Goal: Task Accomplishment & Management: Manage account settings

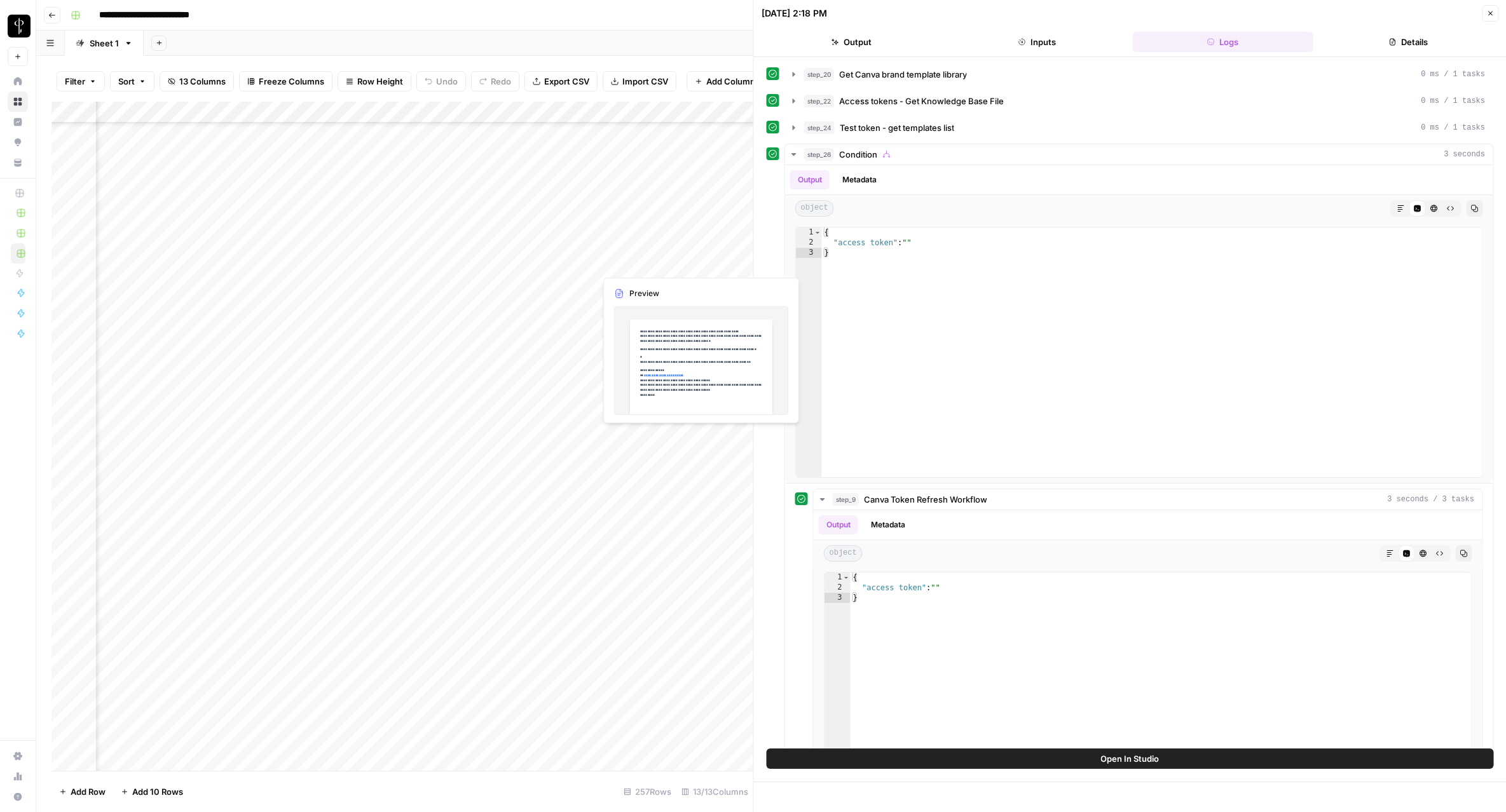
scroll to position [4755, 590]
click at [1495, 13] on button "Close" at bounding box center [1490, 13] width 17 height 17
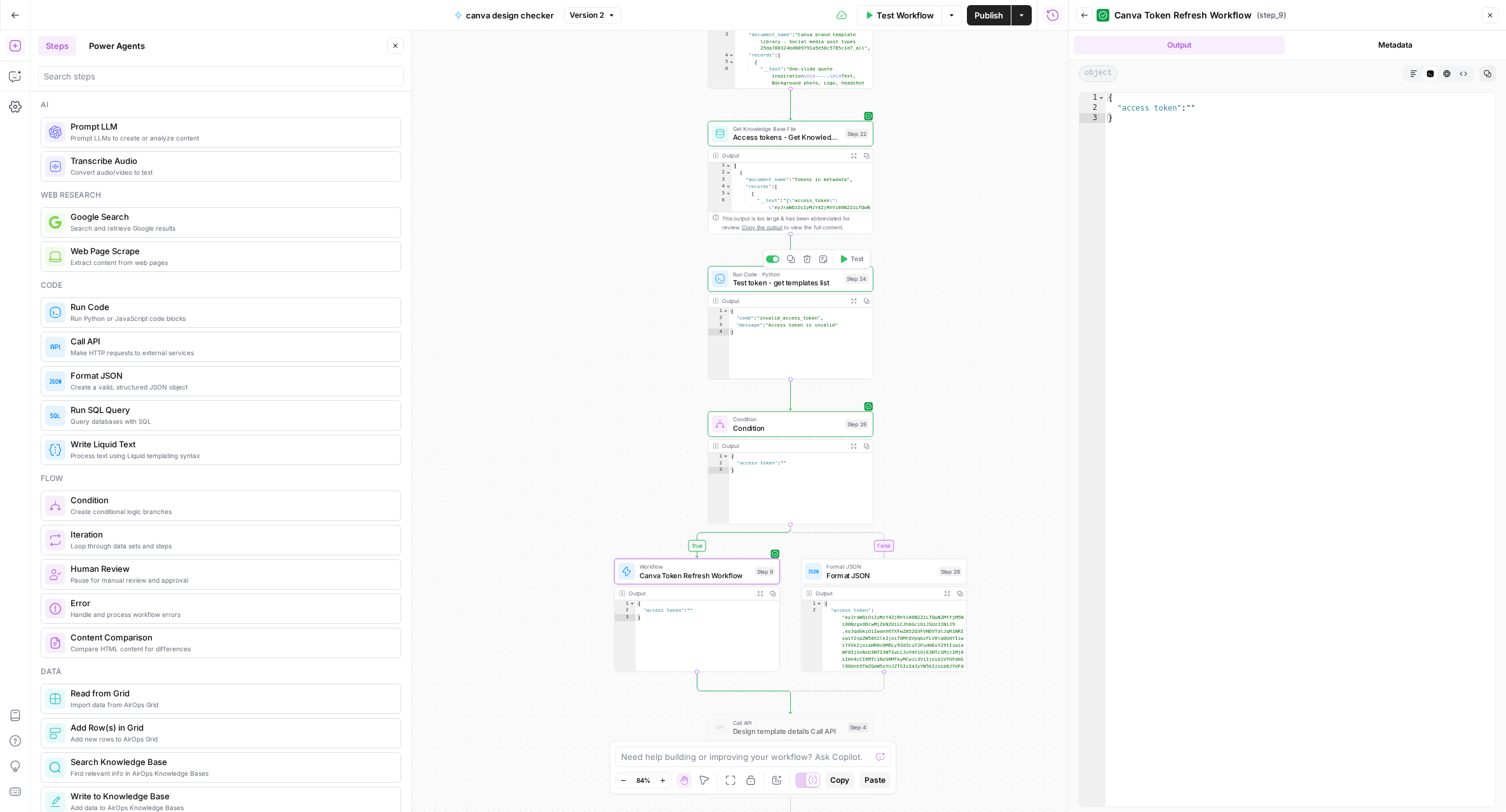
click at [819, 288] on div "Run Code · Python Test token - get templates list Step 24 Copy step Delete step…" at bounding box center [791, 279] width 165 height 25
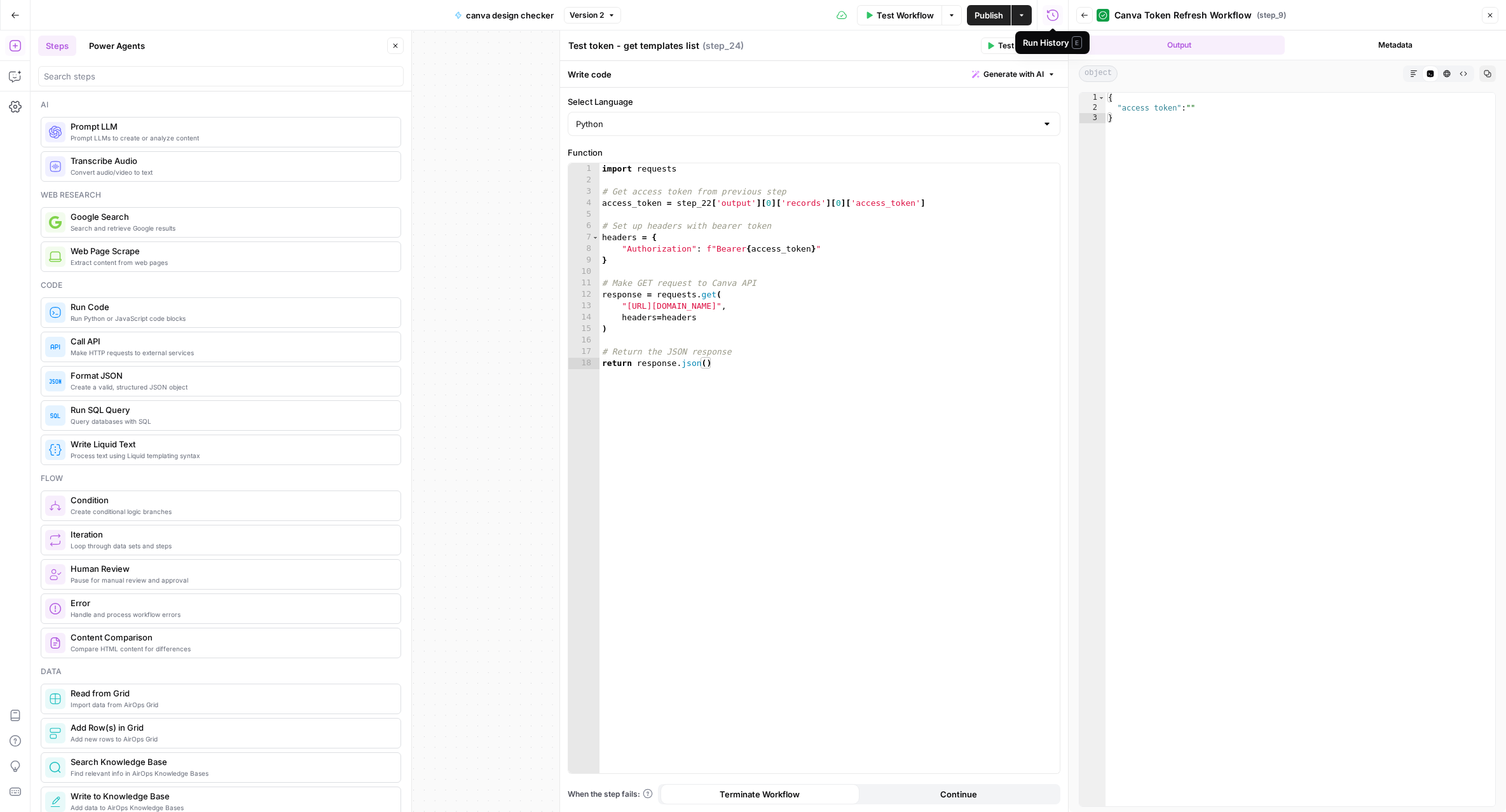
click at [1055, 42] on div "Run History E" at bounding box center [1053, 43] width 59 height 13
click at [882, 48] on div "Test token - get templates list Test token - get templates list ( step_24 )" at bounding box center [773, 45] width 409 height 14
click at [1049, 49] on icon "button" at bounding box center [1053, 46] width 8 height 8
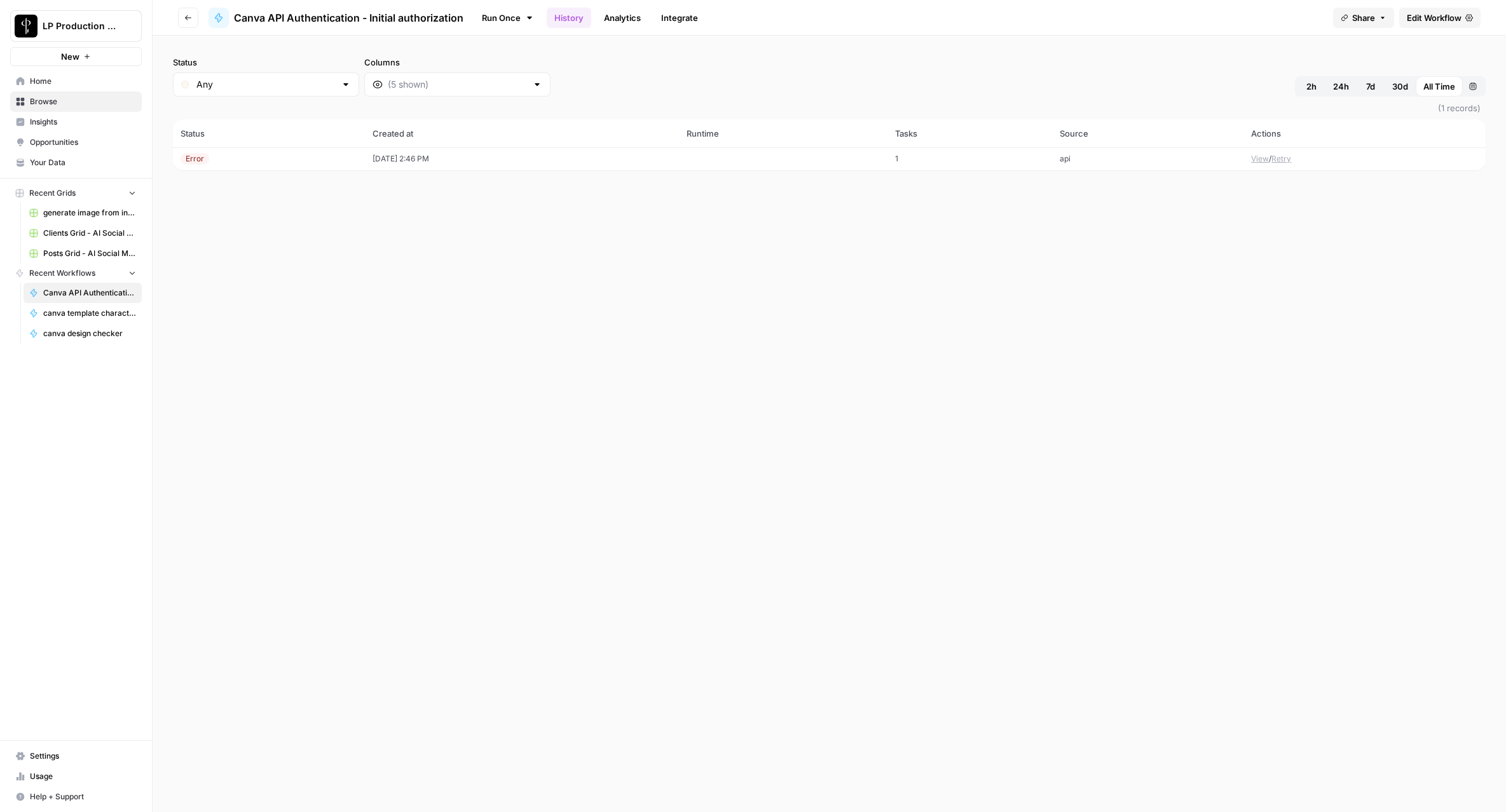
click at [670, 19] on link "Integrate" at bounding box center [680, 18] width 53 height 21
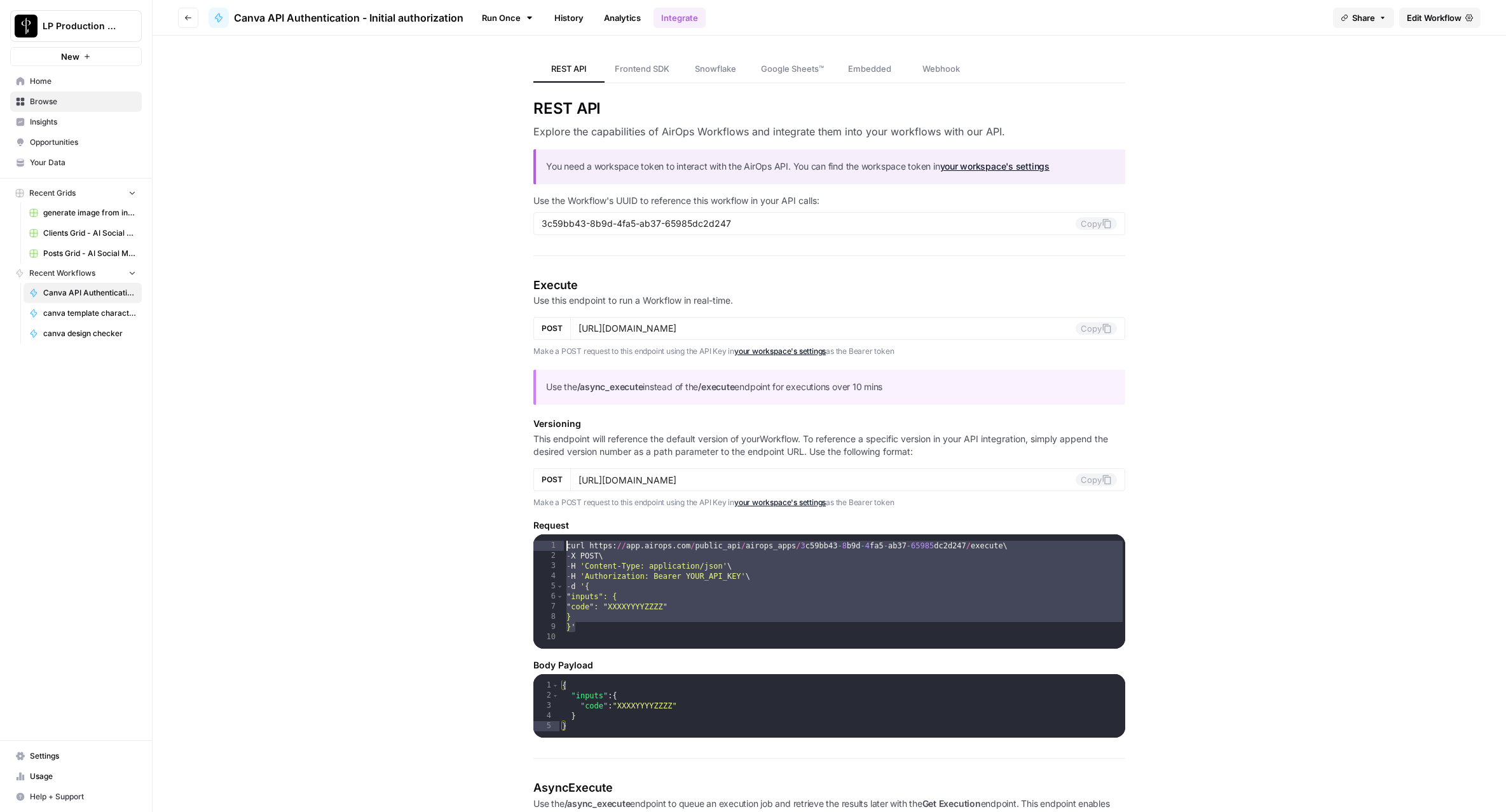
drag, startPoint x: 586, startPoint y: 629, endPoint x: 545, endPoint y: 544, distance: 94.4
click at [545, 544] on div "** 1 2 3 4 5 6 7 8 9 10 curl https : // app . airops . com / public_api / airop…" at bounding box center [829, 591] width 592 height 115
type textarea "**********"
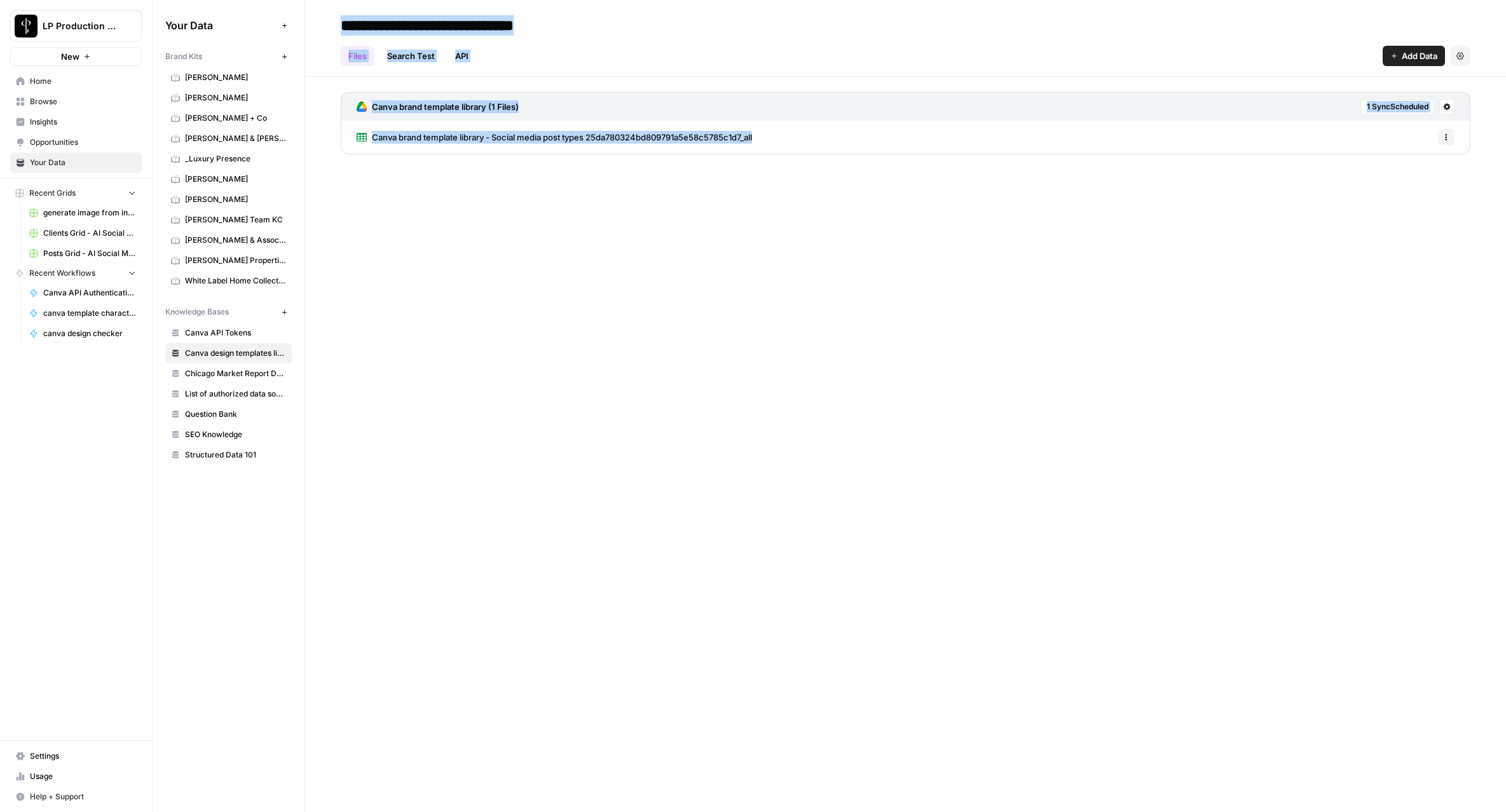
click at [54, 762] on link "Settings" at bounding box center [76, 757] width 131 height 21
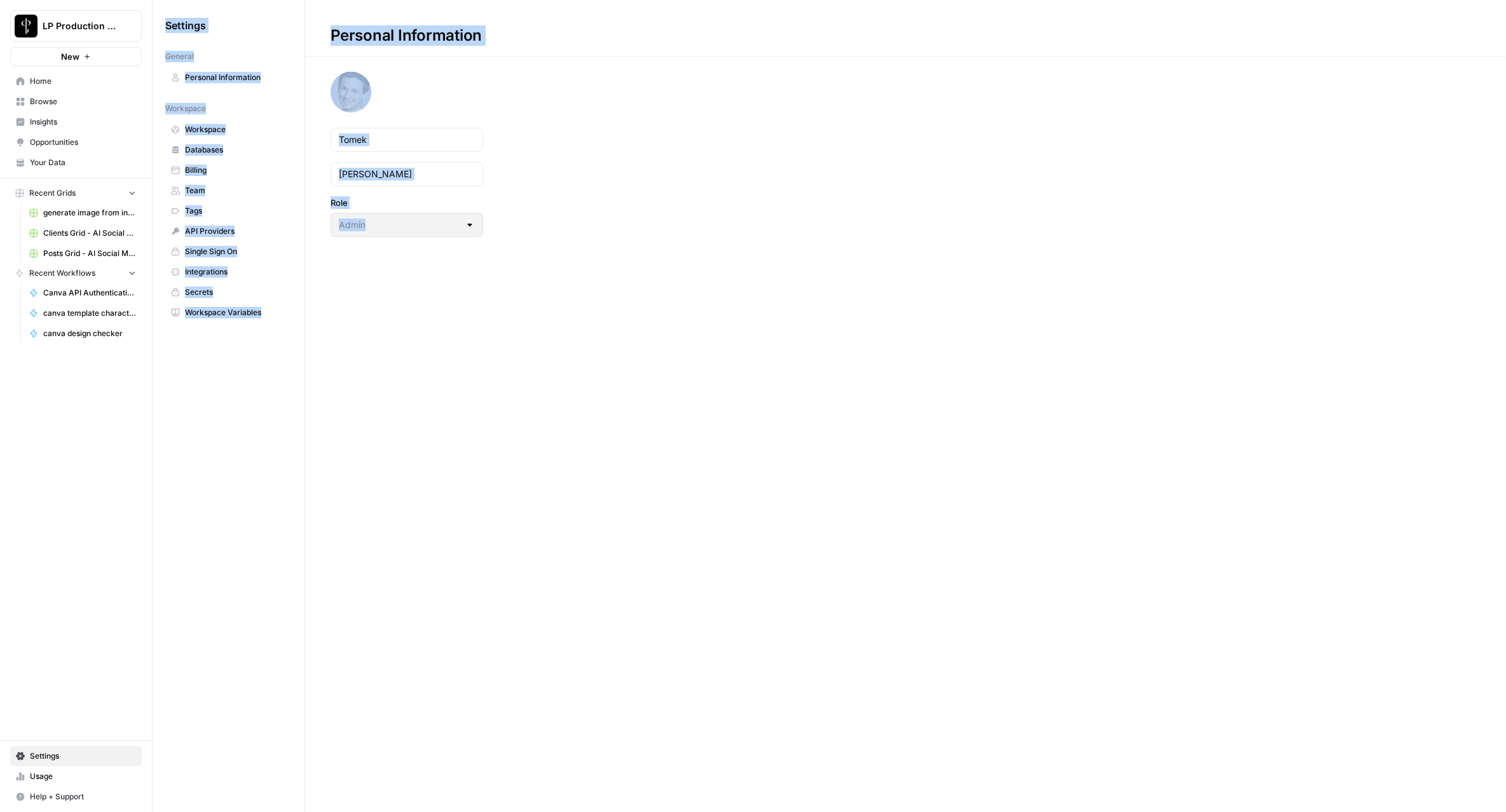
click at [236, 166] on span "Billing" at bounding box center [236, 170] width 101 height 11
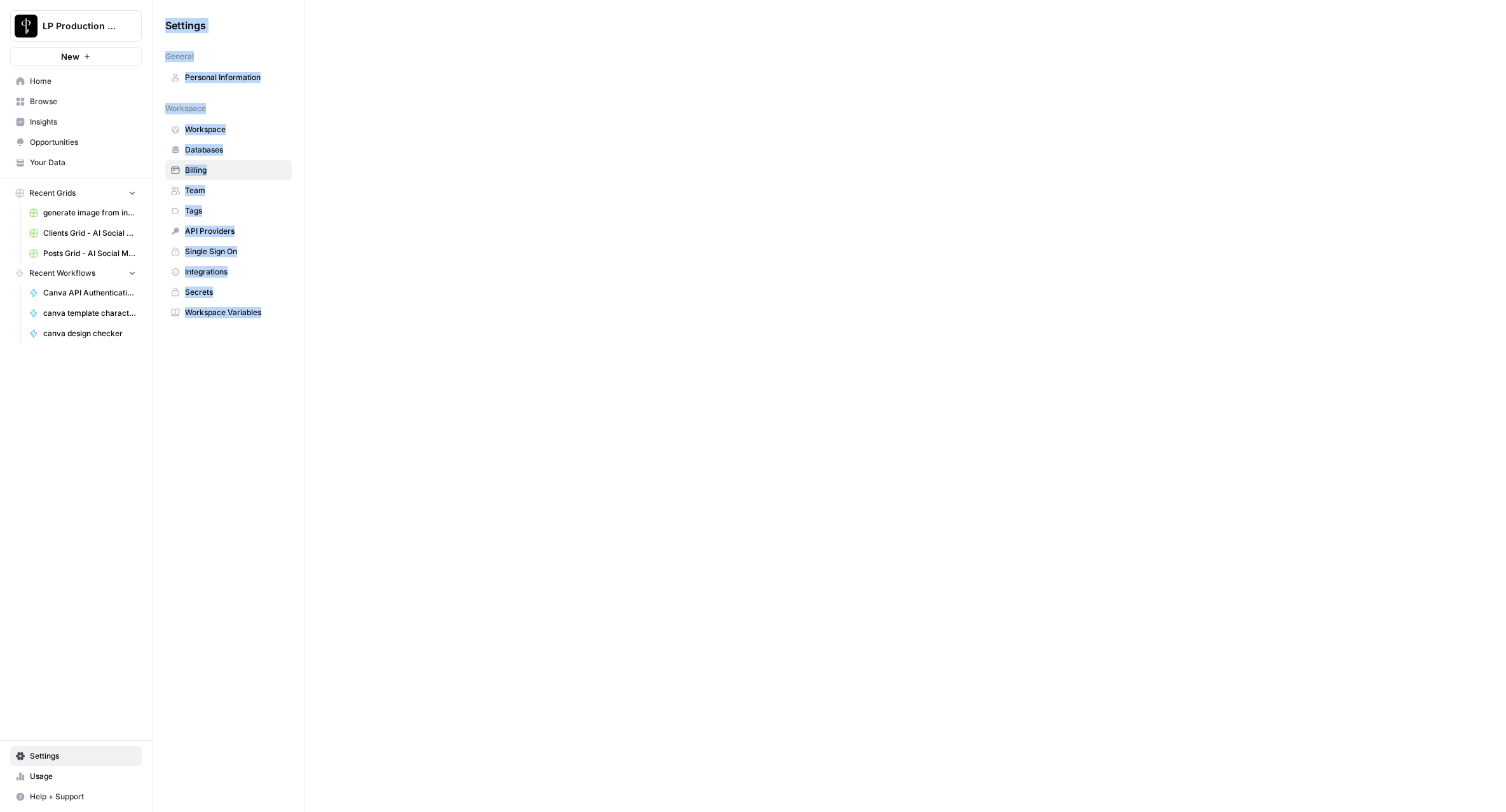
click at [207, 129] on span "Workspace" at bounding box center [236, 130] width 101 height 11
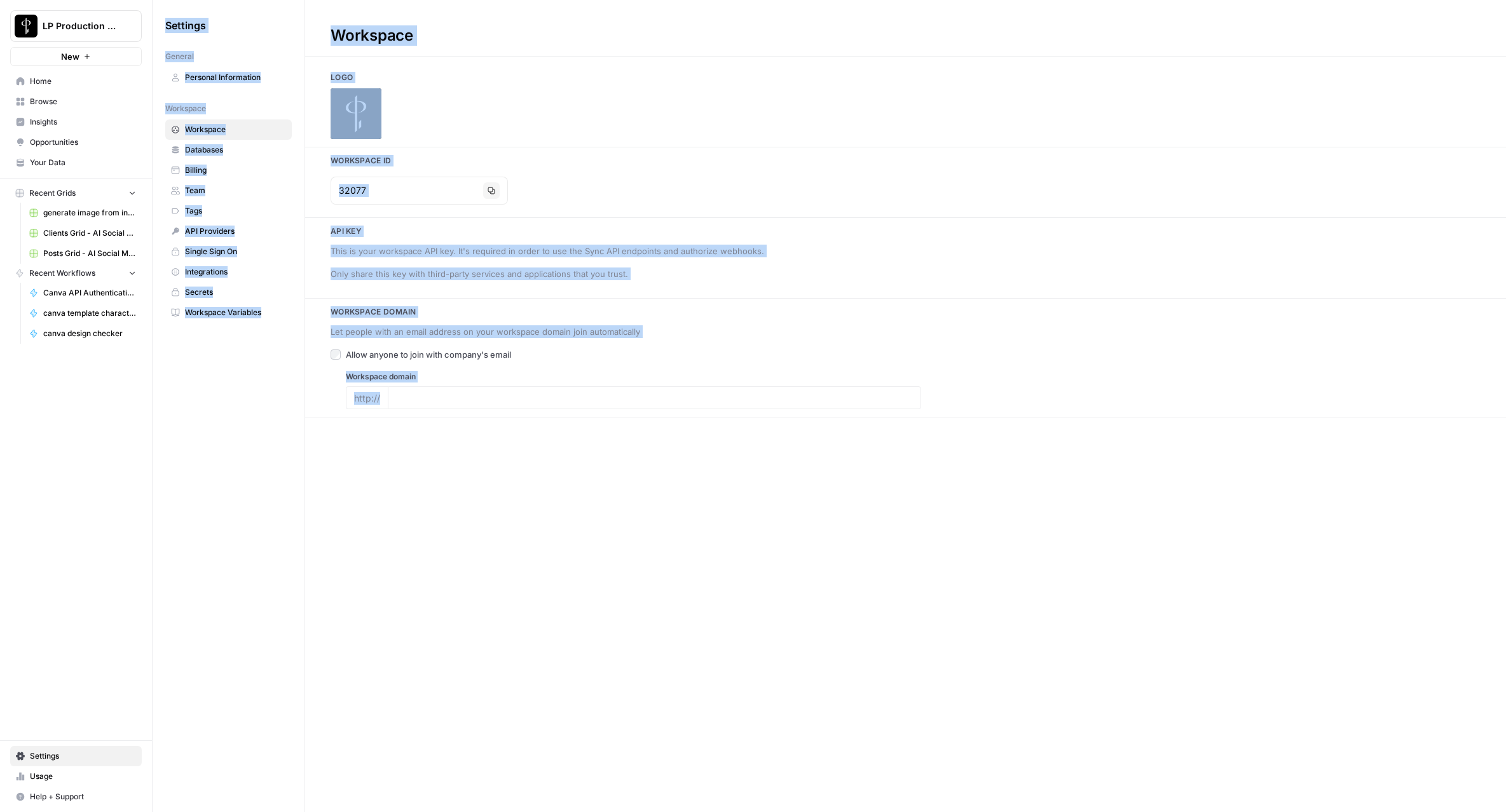
type input "[DOMAIN_NAME]"
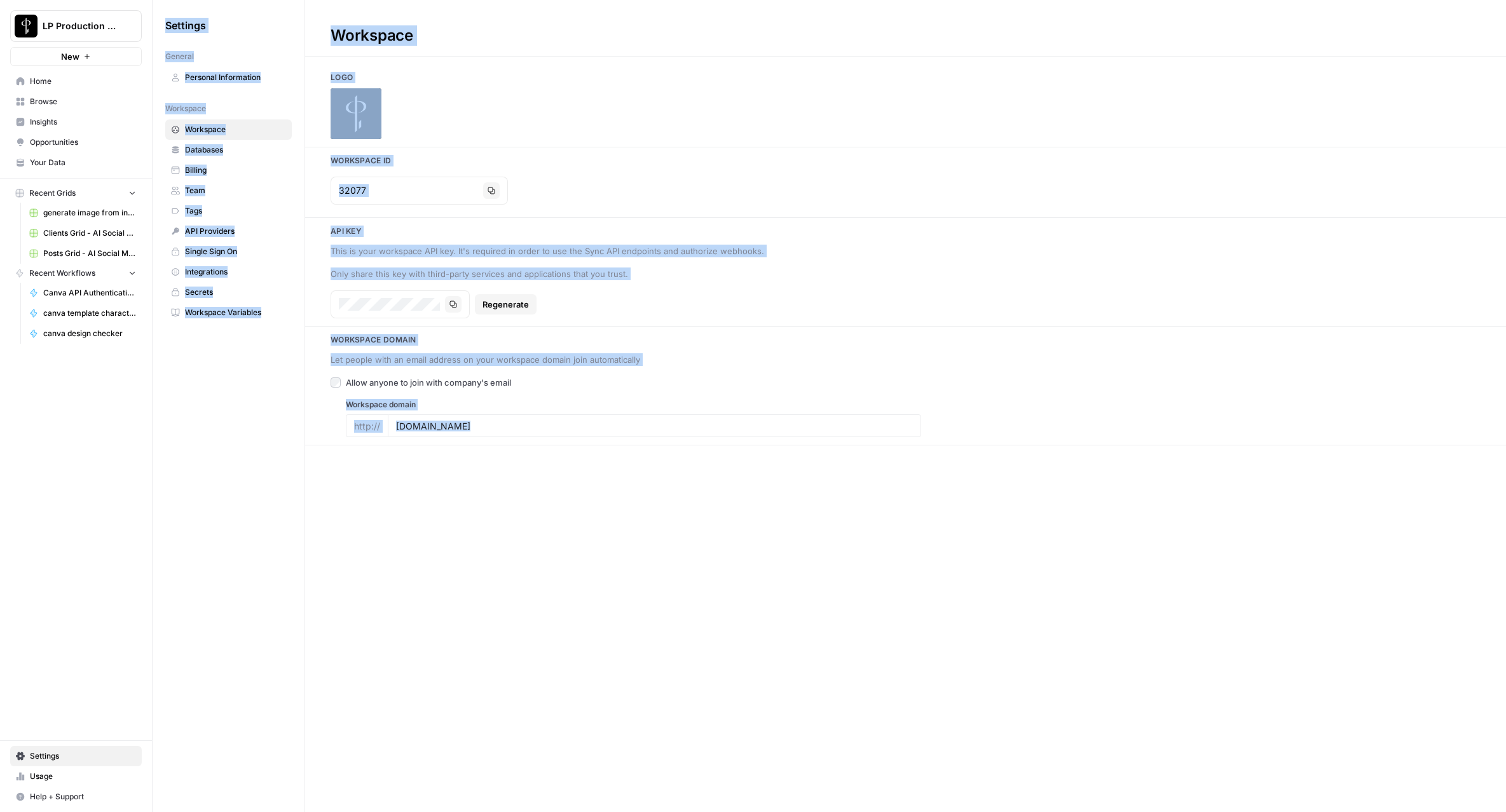
click at [585, 300] on div "Copy Regenerate" at bounding box center [618, 304] width 576 height 28
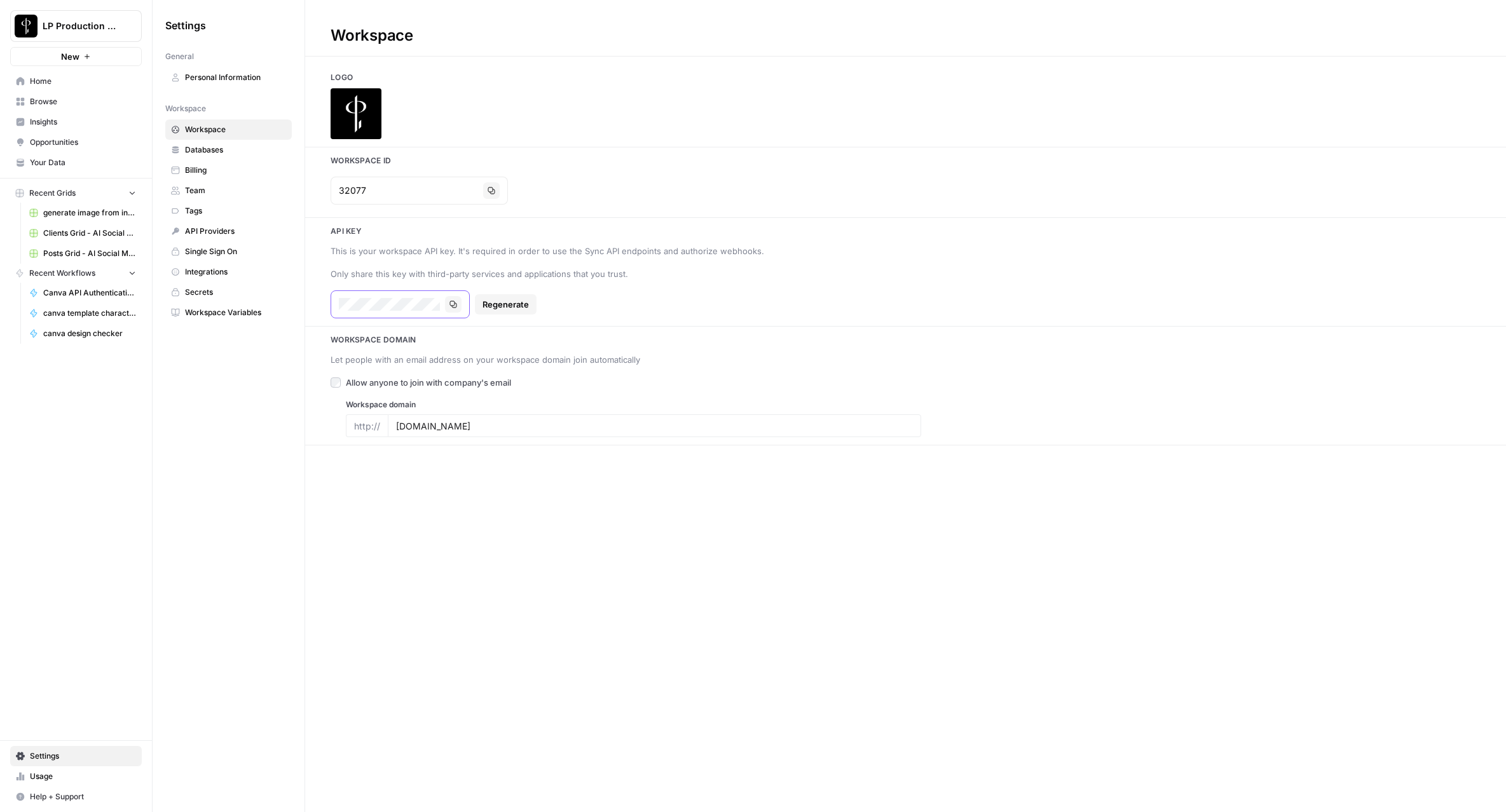
click at [452, 309] on button "Copy" at bounding box center [453, 305] width 17 height 17
